Goal: Task Accomplishment & Management: Manage account settings

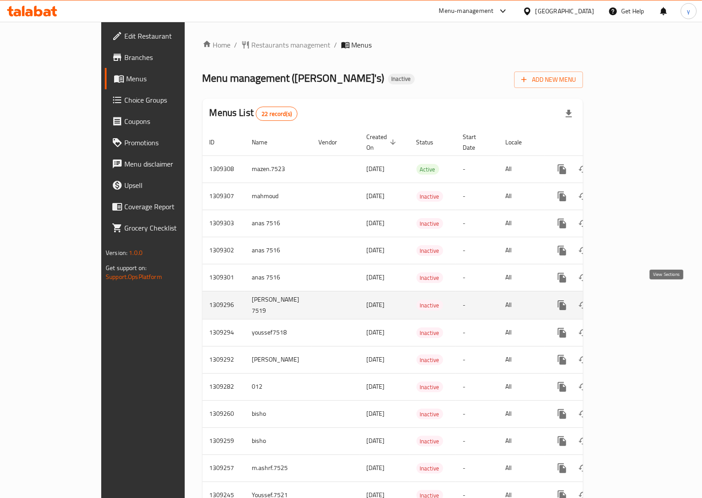
click at [631, 300] on icon "enhanced table" at bounding box center [626, 305] width 11 height 11
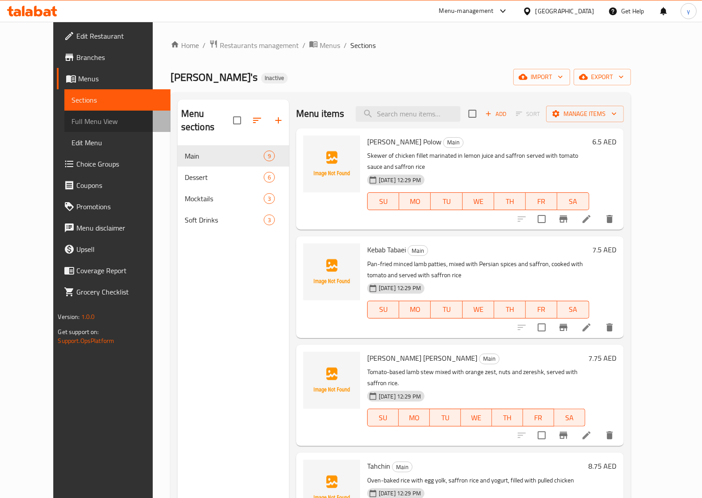
click at [71, 121] on span "Full Menu View" at bounding box center [117, 121] width 92 height 11
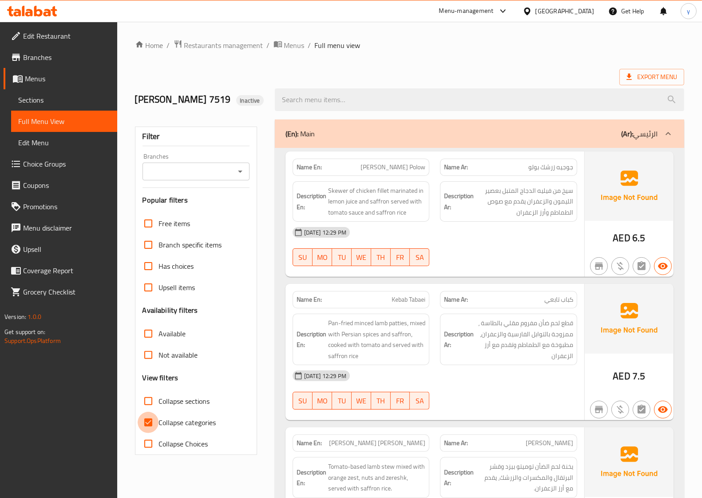
drag, startPoint x: 145, startPoint y: 425, endPoint x: 143, endPoint y: 408, distance: 16.9
click at [144, 425] on input "Collapse categories" at bounding box center [148, 422] width 21 height 21
checkbox input "false"
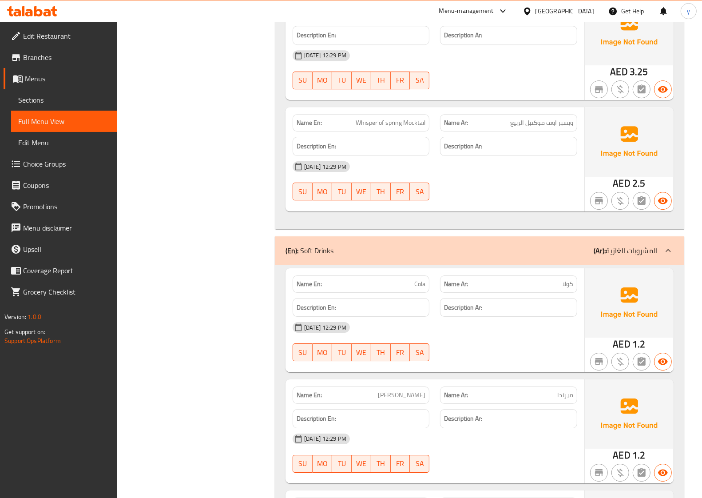
scroll to position [2448, 0]
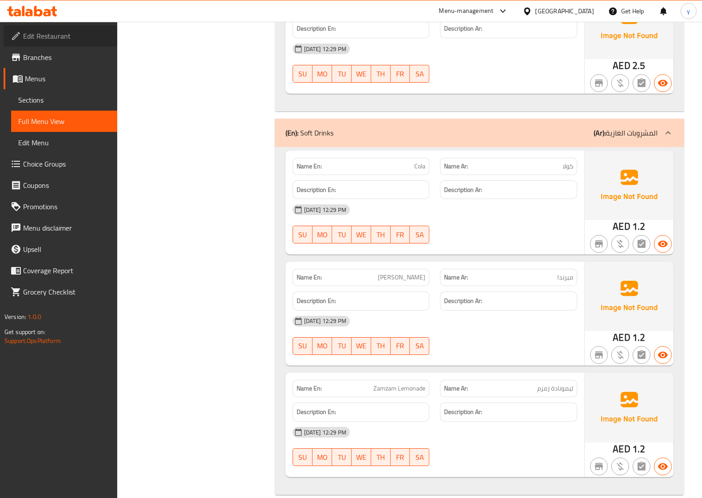
click at [90, 39] on span "Edit Restaurant" at bounding box center [66, 36] width 87 height 11
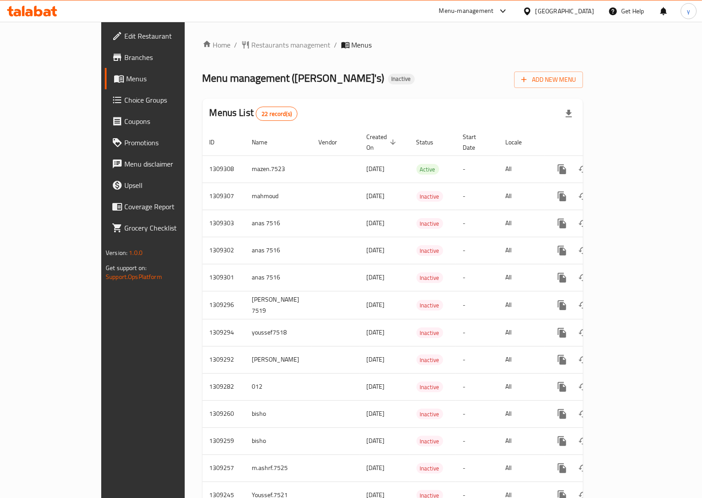
click at [124, 58] on span "Branches" at bounding box center [167, 57] width 87 height 11
